Goal: Task Accomplishment & Management: Manage account settings

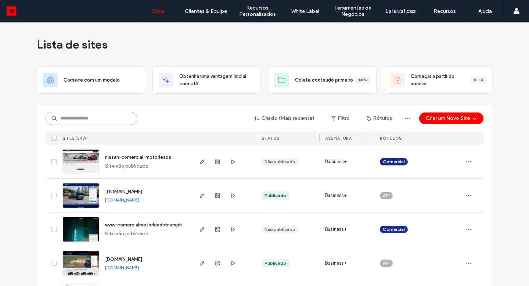
click at [87, 123] on input at bounding box center [92, 118] width 92 height 13
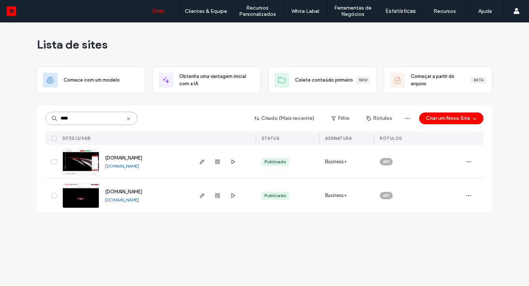
type input "****"
click at [202, 196] on use "button" at bounding box center [202, 195] width 4 height 4
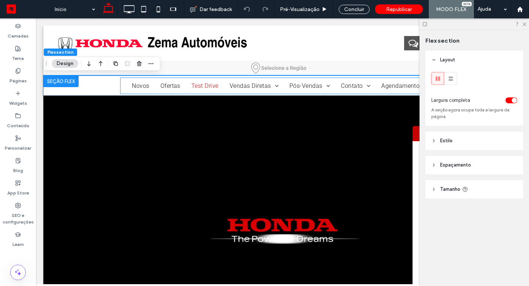
click at [191, 86] on span "Test Drive" at bounding box center [204, 85] width 27 height 7
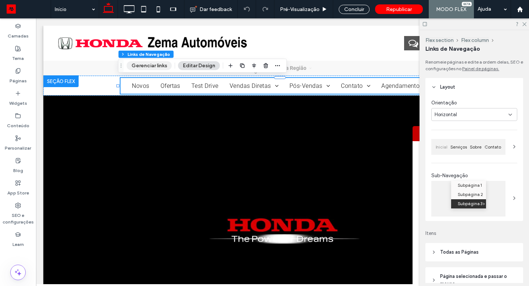
click at [158, 64] on button "Gerenciar links" at bounding box center [149, 65] width 45 height 9
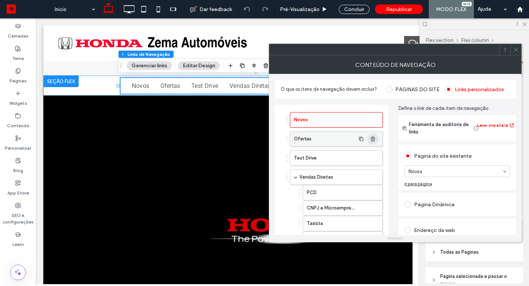
click at [373, 139] on icon "button" at bounding box center [373, 139] width 6 height 6
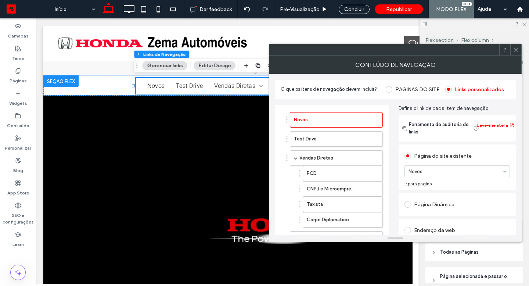
click at [516, 49] on icon at bounding box center [516, 50] width 6 height 6
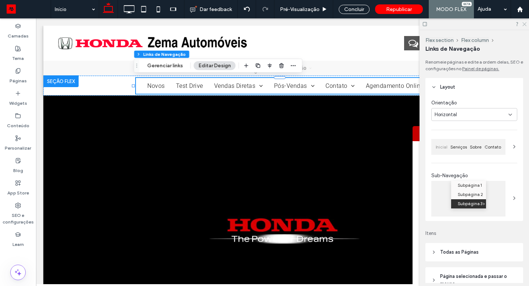
click at [524, 24] on use at bounding box center [524, 24] width 4 height 4
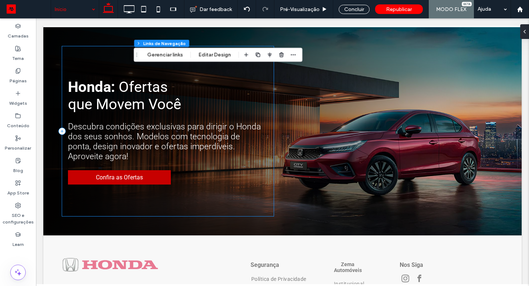
scroll to position [795, 0]
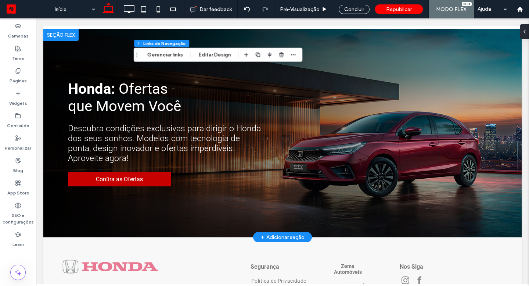
click at [58, 35] on div at bounding box center [60, 35] width 35 height 12
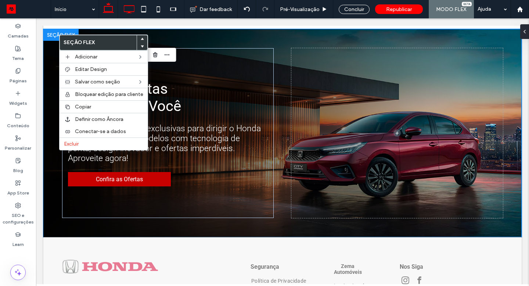
click at [126, 10] on icon at bounding box center [129, 9] width 15 height 15
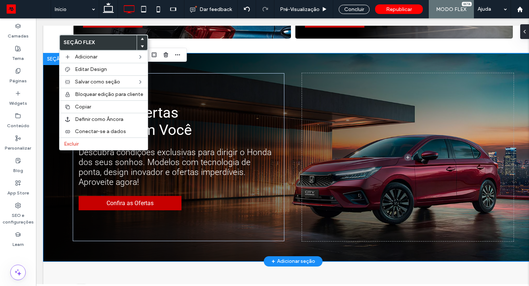
click at [50, 59] on div at bounding box center [60, 59] width 35 height 12
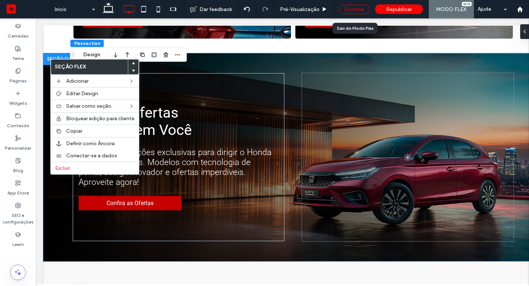
click at [355, 7] on div "Concluir" at bounding box center [354, 9] width 31 height 9
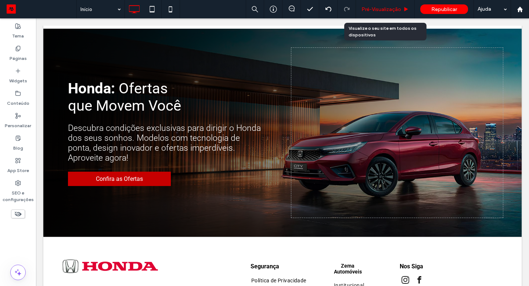
click at [371, 7] on span "Pré-Visualizaçāo" at bounding box center [382, 9] width 40 height 6
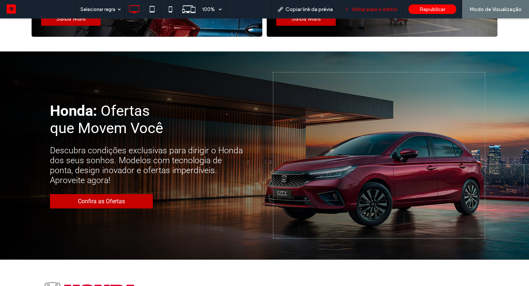
click at [378, 11] on span "Voltar para o editor" at bounding box center [375, 9] width 46 height 6
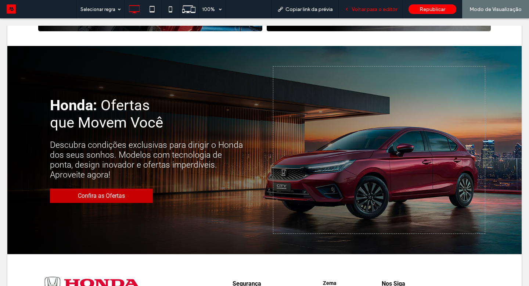
scroll to position [789, 0]
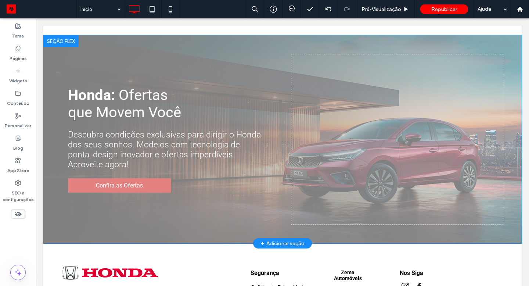
click at [58, 39] on div at bounding box center [60, 41] width 35 height 12
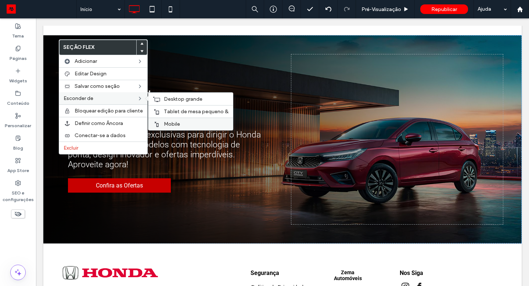
click at [165, 123] on span "Mobile" at bounding box center [172, 124] width 16 height 6
click at [162, 111] on div "Tablet de mesa pequeno &" at bounding box center [190, 111] width 85 height 12
click at [170, 100] on span "Desktop grande" at bounding box center [183, 99] width 39 height 6
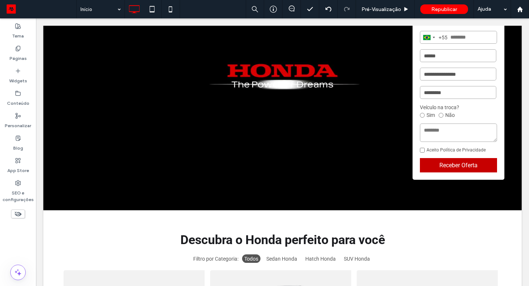
scroll to position [0, 0]
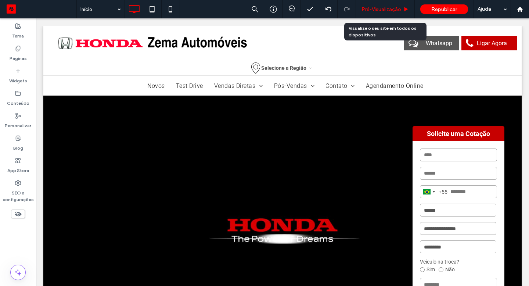
click at [377, 8] on span "Pré-Visualizaçāo" at bounding box center [382, 9] width 40 height 6
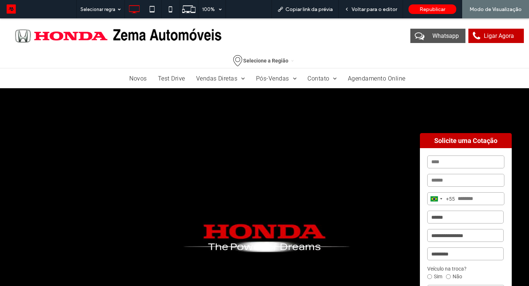
click at [253, 60] on span "Selecione a Região" at bounding box center [265, 60] width 45 height 10
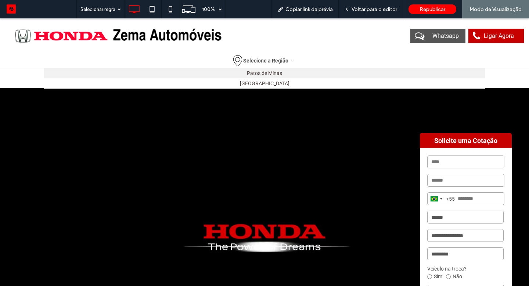
click at [262, 71] on link "Patos de Minas" at bounding box center [264, 73] width 441 height 10
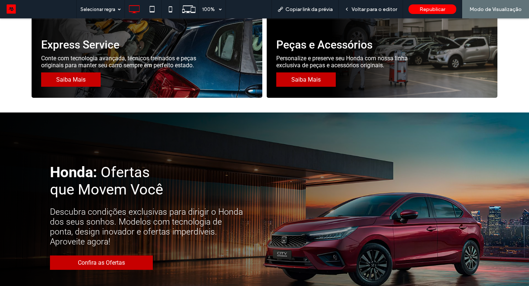
scroll to position [742, 0]
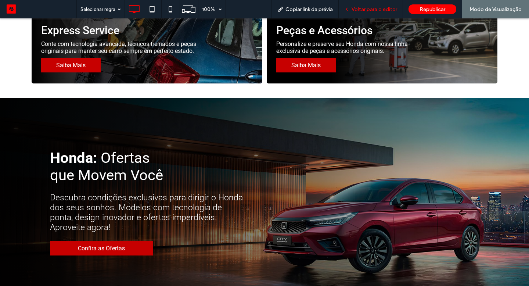
click at [382, 5] on div "Voltar para o editor" at bounding box center [371, 9] width 64 height 18
click at [382, 6] on span "Voltar para o editor" at bounding box center [375, 9] width 46 height 6
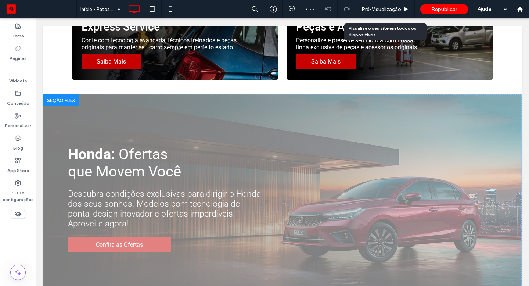
scroll to position [709, 0]
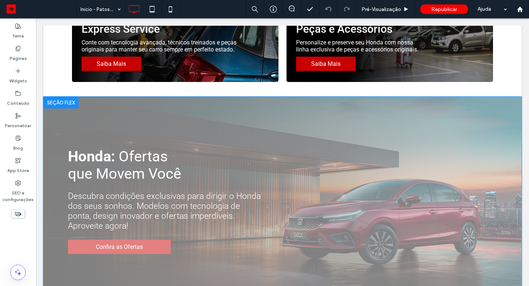
click at [58, 103] on div at bounding box center [60, 103] width 35 height 12
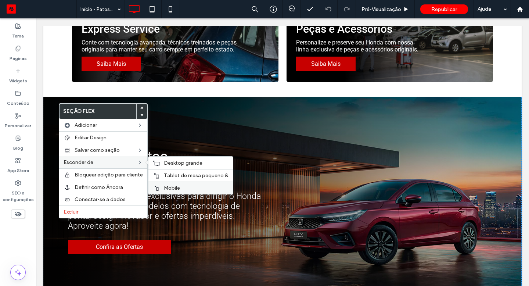
click at [164, 186] on span "Mobile" at bounding box center [172, 188] width 16 height 6
click at [166, 175] on span "Tablet de mesa pequeno &" at bounding box center [196, 175] width 65 height 6
click at [164, 163] on span "Desktop grande" at bounding box center [183, 163] width 39 height 6
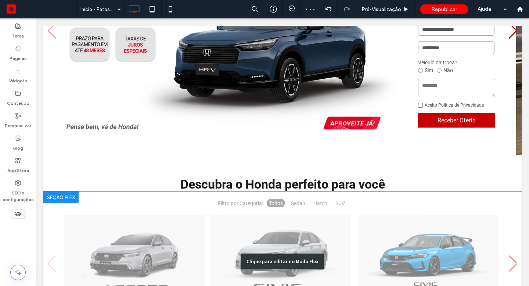
scroll to position [0, 0]
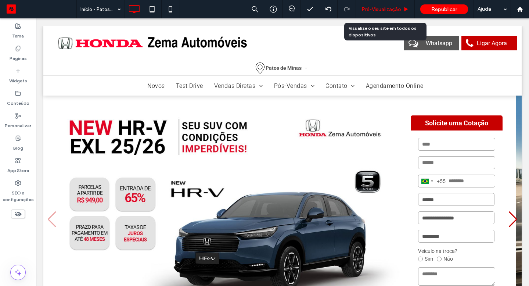
click at [382, 7] on span "Pré-Visualizaçāo" at bounding box center [382, 9] width 40 height 6
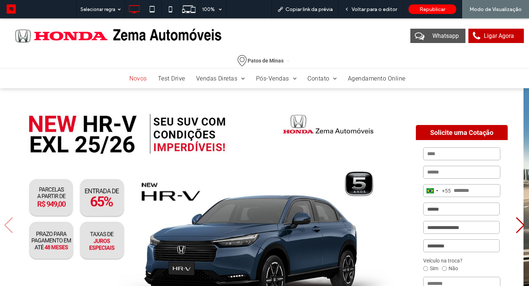
click at [135, 79] on span "Novos" at bounding box center [137, 78] width 17 height 7
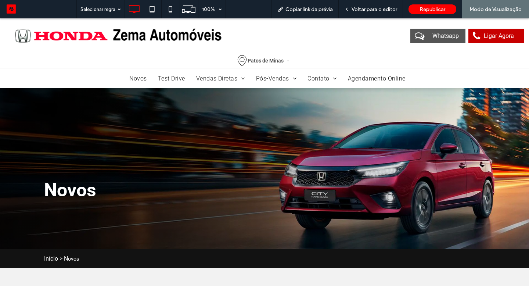
click at [260, 62] on span "Patos de Minas" at bounding box center [266, 60] width 36 height 10
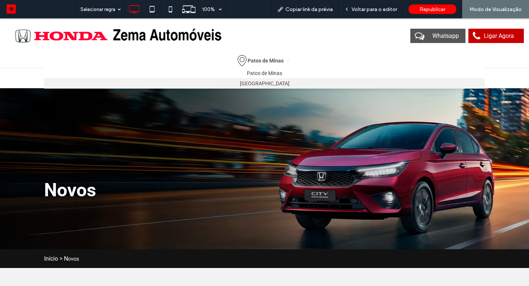
click at [265, 85] on link "[GEOGRAPHIC_DATA]" at bounding box center [264, 83] width 441 height 10
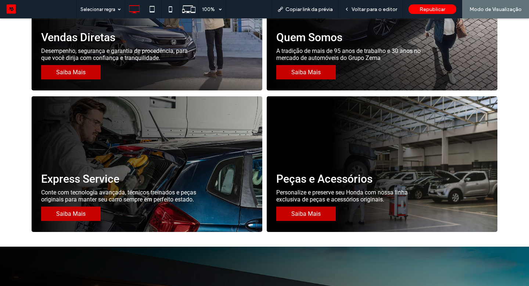
scroll to position [884, 0]
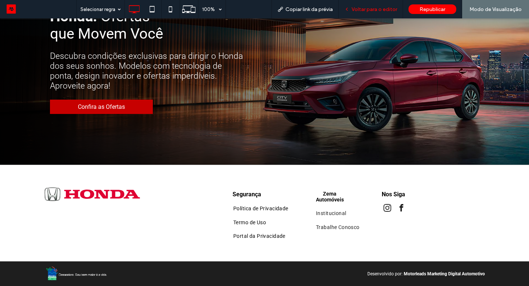
click at [371, 10] on span "Voltar para o editor" at bounding box center [375, 9] width 46 height 6
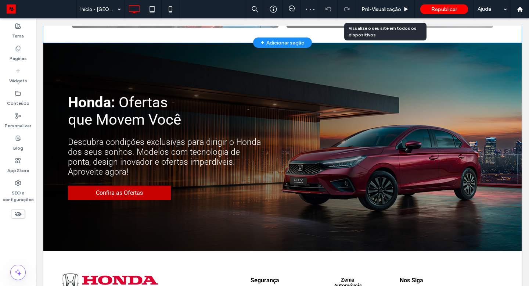
scroll to position [688, 0]
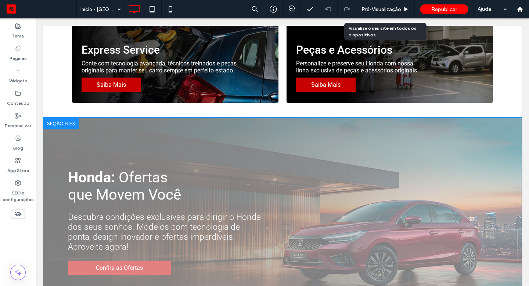
click at [57, 123] on div at bounding box center [60, 124] width 35 height 12
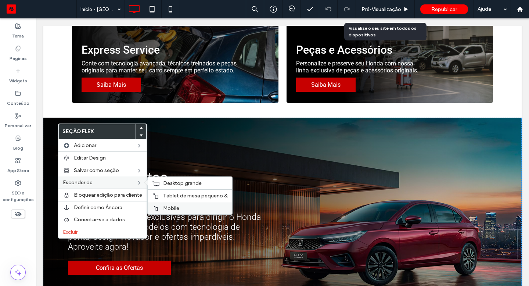
click at [171, 206] on span "Mobile" at bounding box center [171, 208] width 16 height 6
click at [170, 194] on span "Tablet de mesa pequeno &" at bounding box center [195, 196] width 65 height 6
click at [159, 184] on div "Desktop grande" at bounding box center [190, 183] width 85 height 12
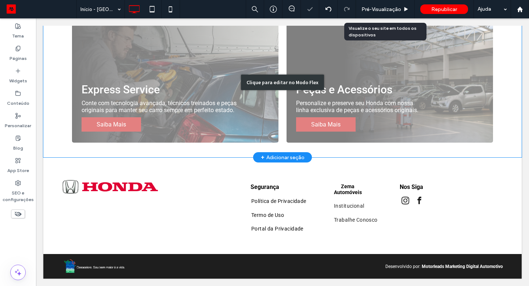
scroll to position [19, 0]
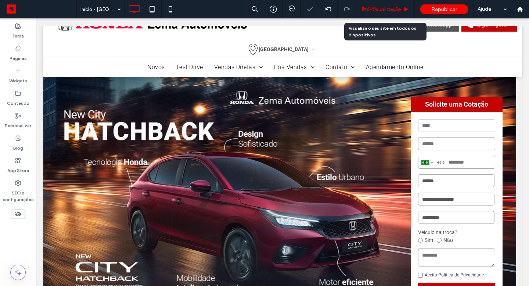
click at [373, 8] on span "Pré-Visualizaçāo" at bounding box center [382, 9] width 40 height 6
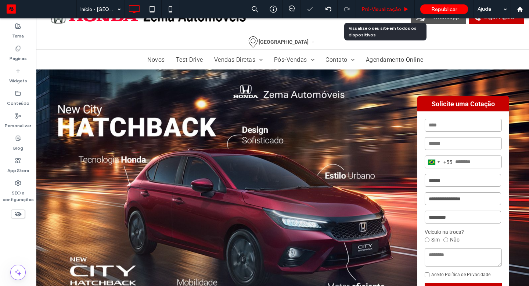
scroll to position [18, 0]
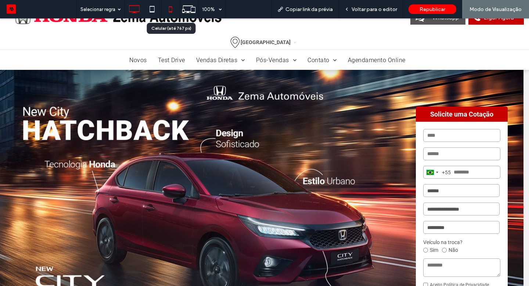
click at [173, 8] on icon at bounding box center [170, 9] width 15 height 15
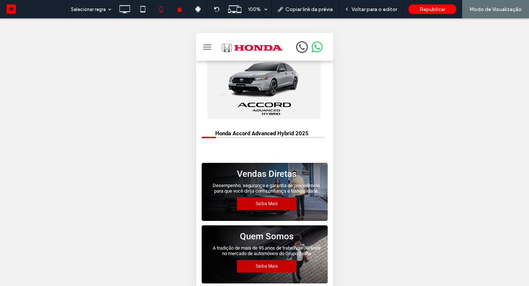
scroll to position [0, 0]
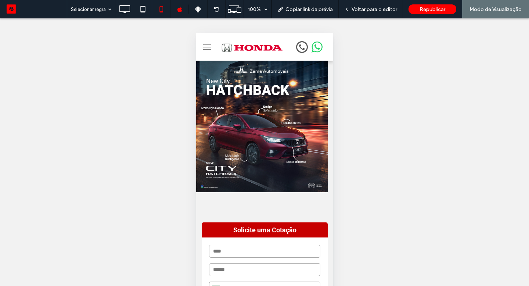
click at [204, 49] on button "menu" at bounding box center [207, 47] width 15 height 15
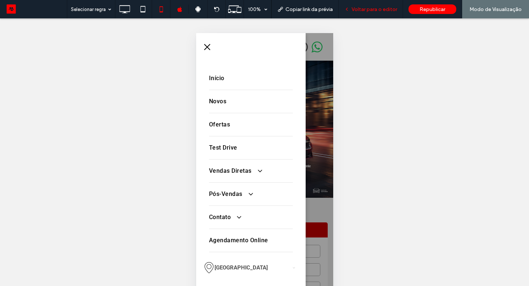
click at [363, 8] on span "Voltar para o editor" at bounding box center [375, 9] width 46 height 6
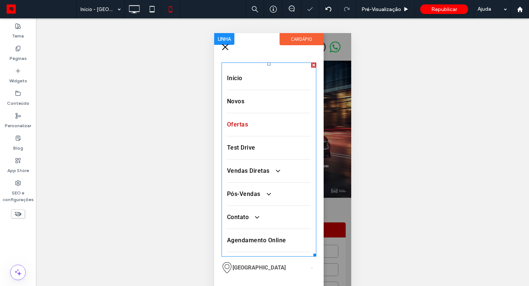
click at [244, 134] on link "Ofertas" at bounding box center [269, 124] width 84 height 23
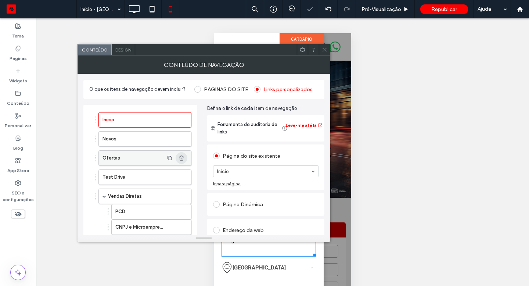
click at [182, 159] on icon "button" at bounding box center [182, 158] width 6 height 6
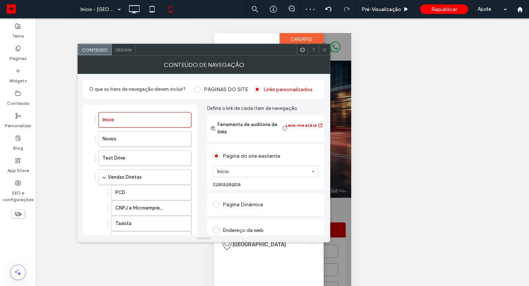
click at [321, 53] on div at bounding box center [324, 49] width 11 height 11
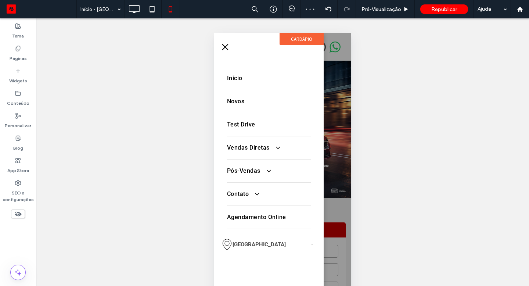
click at [227, 47] on button "menu" at bounding box center [225, 47] width 15 height 15
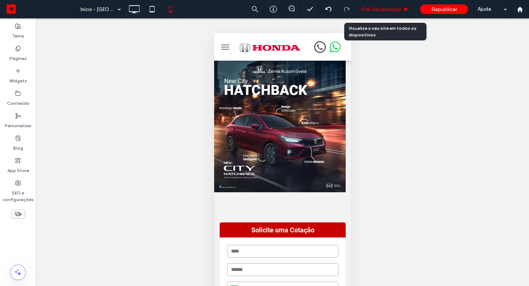
click at [388, 10] on span "Pré-Visualizaçāo" at bounding box center [382, 9] width 40 height 6
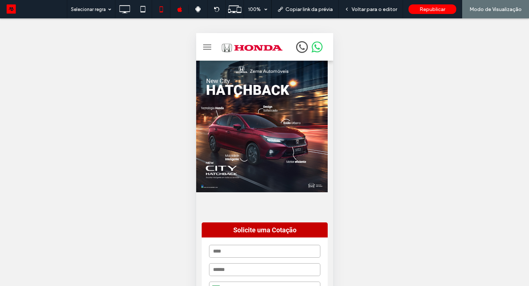
click at [208, 47] on span "menu" at bounding box center [207, 47] width 8 height 1
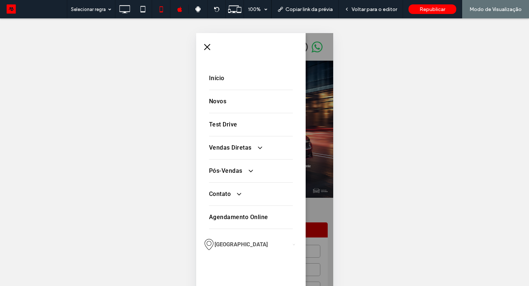
click at [229, 242] on span "[GEOGRAPHIC_DATA]" at bounding box center [240, 244] width 53 height 11
click at [231, 256] on link "Patos de Minas" at bounding box center [250, 257] width 95 height 11
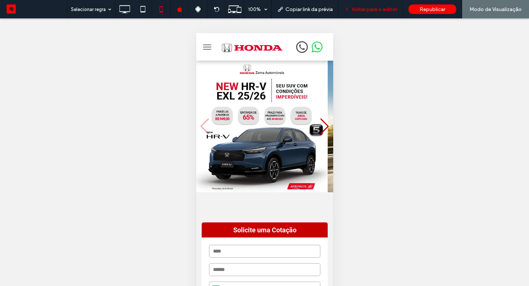
click at [356, 12] on div "Voltar para o editor" at bounding box center [371, 9] width 64 height 18
click at [358, 8] on span "Voltar para o editor" at bounding box center [375, 9] width 46 height 6
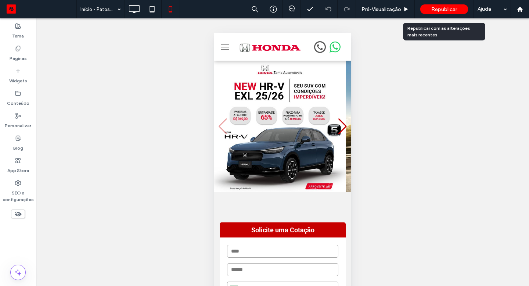
click at [432, 7] on span "Republicar" at bounding box center [444, 9] width 26 height 6
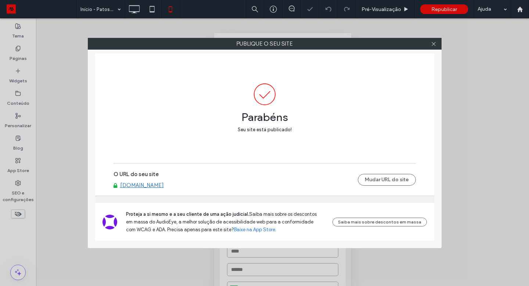
click at [152, 185] on link "[DOMAIN_NAME]" at bounding box center [142, 185] width 44 height 7
